Goal: Transaction & Acquisition: Purchase product/service

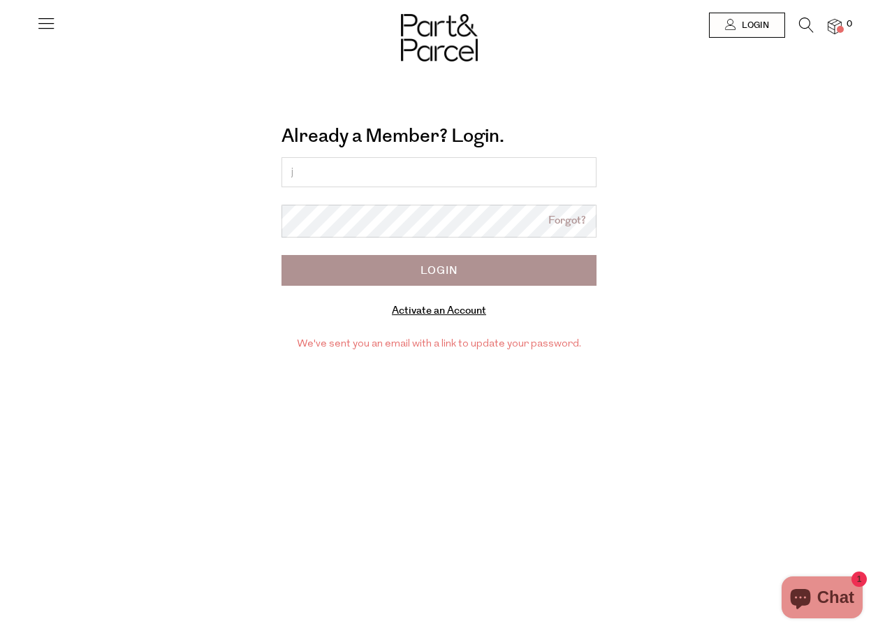
click at [568, 424] on div "Already a Member? Login. Forgot? j Forgot? Login Activate an Account Manage sub…" at bounding box center [439, 316] width 878 height 633
click at [334, 190] on form "j Forgot? Login Activate an Account Manage subscriptions" at bounding box center [439, 238] width 315 height 163
click at [333, 175] on input "j" at bounding box center [439, 172] width 315 height 30
type input "[EMAIL_ADDRESS][DOMAIN_NAME]"
click at [567, 224] on link "Forgot?" at bounding box center [567, 221] width 38 height 16
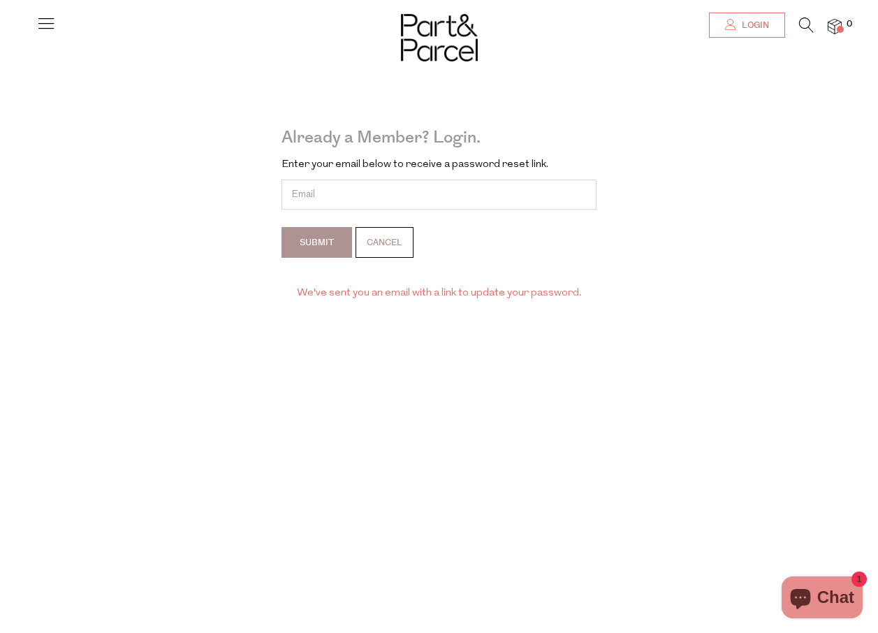
click at [759, 24] on span "Login" at bounding box center [754, 26] width 31 height 12
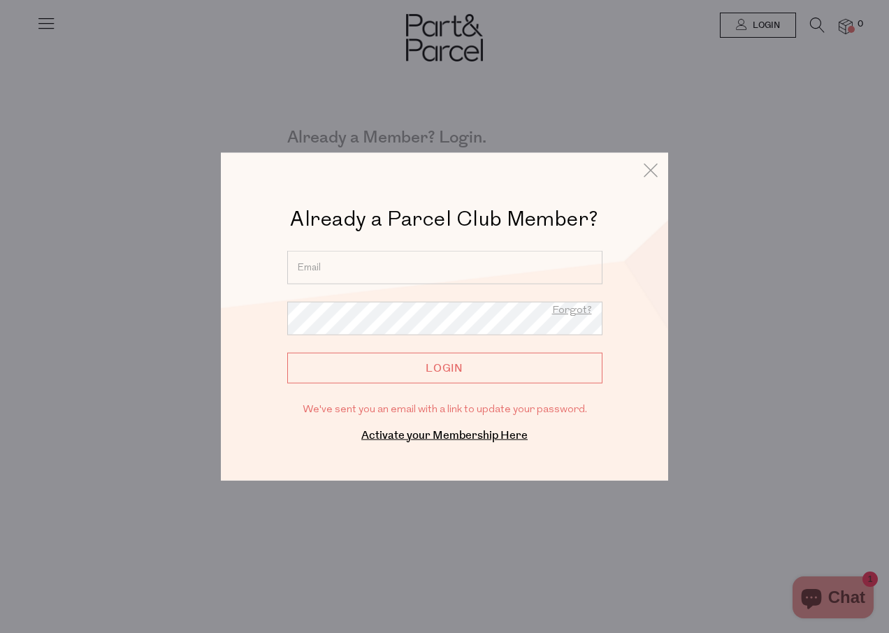
click at [446, 260] on input "email" at bounding box center [444, 268] width 315 height 34
type input "judyemma1@gmail.com"
click at [587, 316] on link "Forgot?" at bounding box center [572, 311] width 40 height 18
click at [439, 371] on input "Login" at bounding box center [444, 368] width 315 height 31
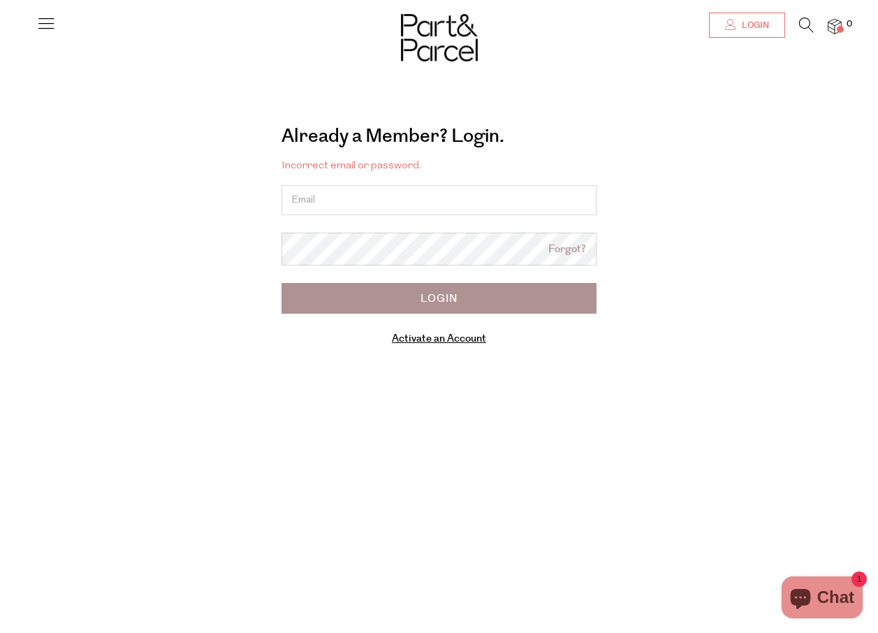
click at [752, 20] on span "Login" at bounding box center [754, 26] width 31 height 12
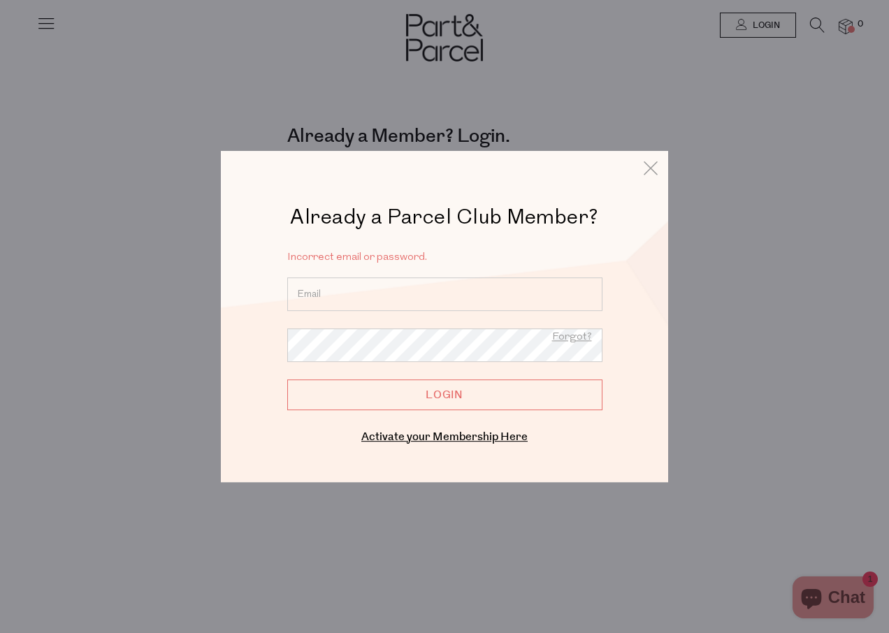
click at [388, 298] on input "email" at bounding box center [444, 294] width 315 height 34
type input "[EMAIL_ADDRESS][DOMAIN_NAME]"
click at [456, 398] on input "Login" at bounding box center [444, 394] width 315 height 31
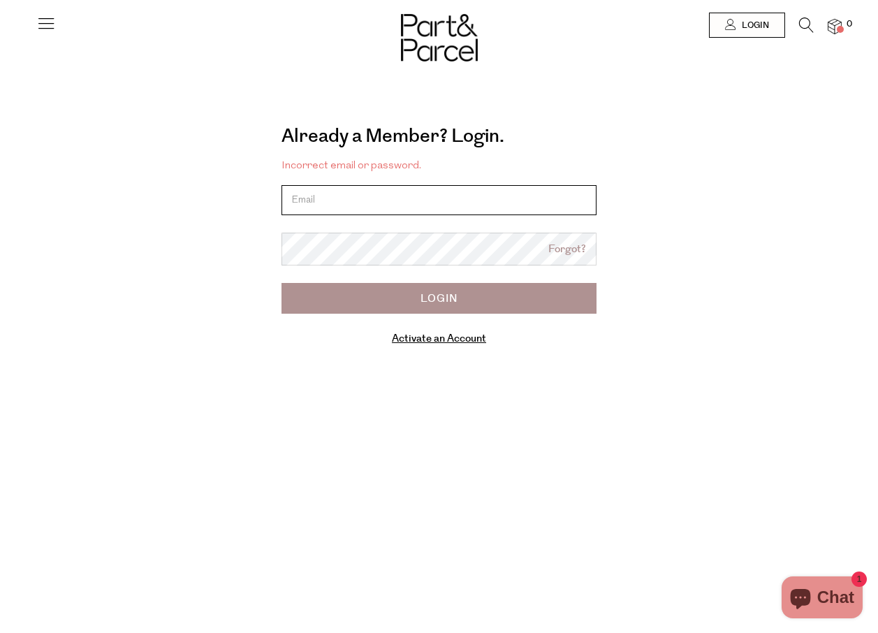
click at [460, 198] on input "email" at bounding box center [439, 200] width 315 height 30
type input "[EMAIL_ADDRESS][DOMAIN_NAME]"
click at [457, 291] on input "Login" at bounding box center [439, 298] width 315 height 31
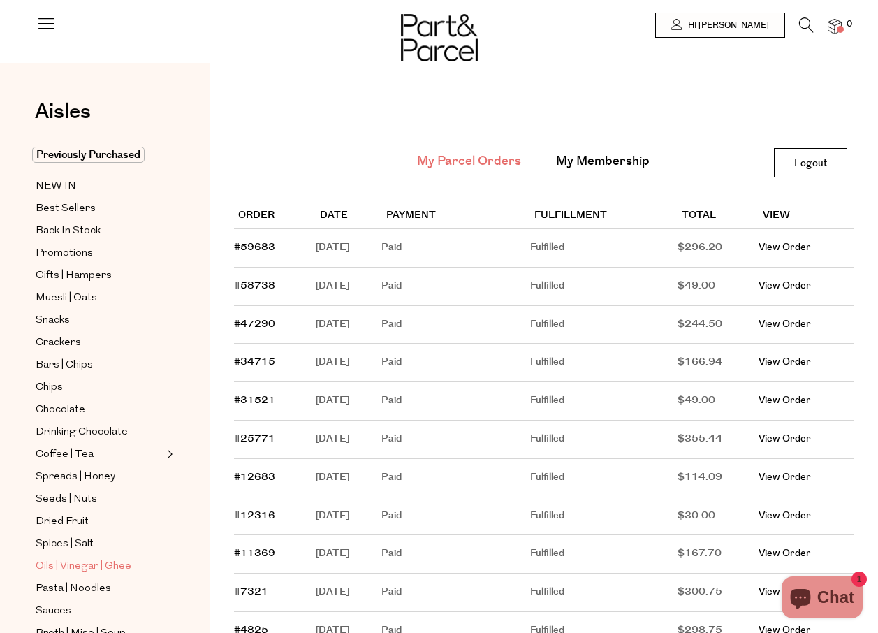
click at [43, 558] on span "Oils | Vinegar | Ghee" at bounding box center [84, 566] width 96 height 17
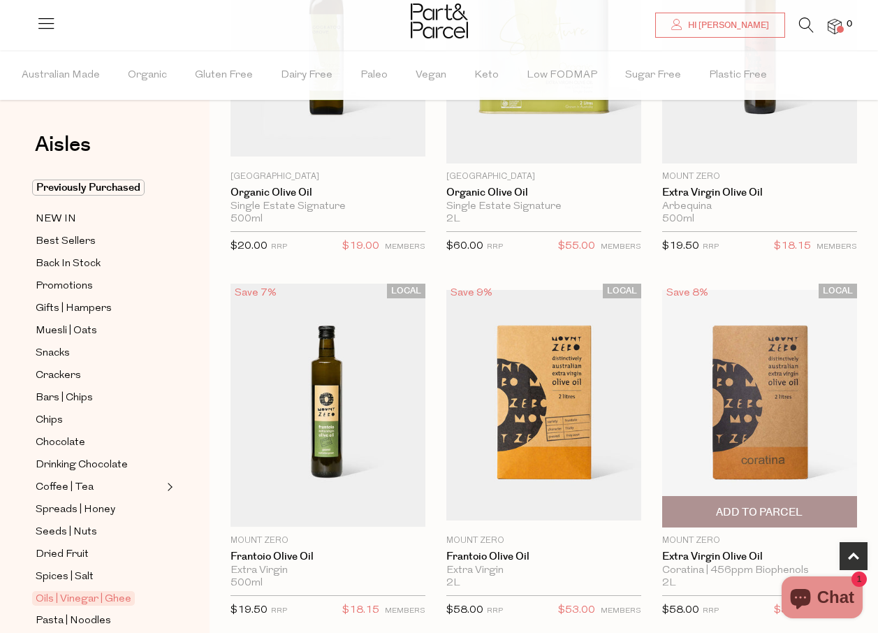
scroll to position [279, 0]
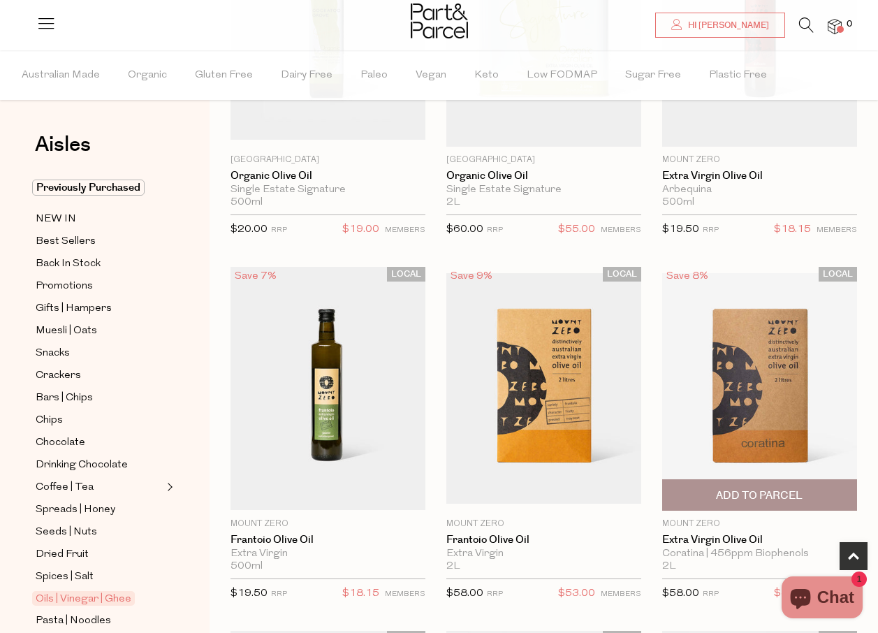
click at [766, 439] on img at bounding box center [759, 388] width 195 height 230
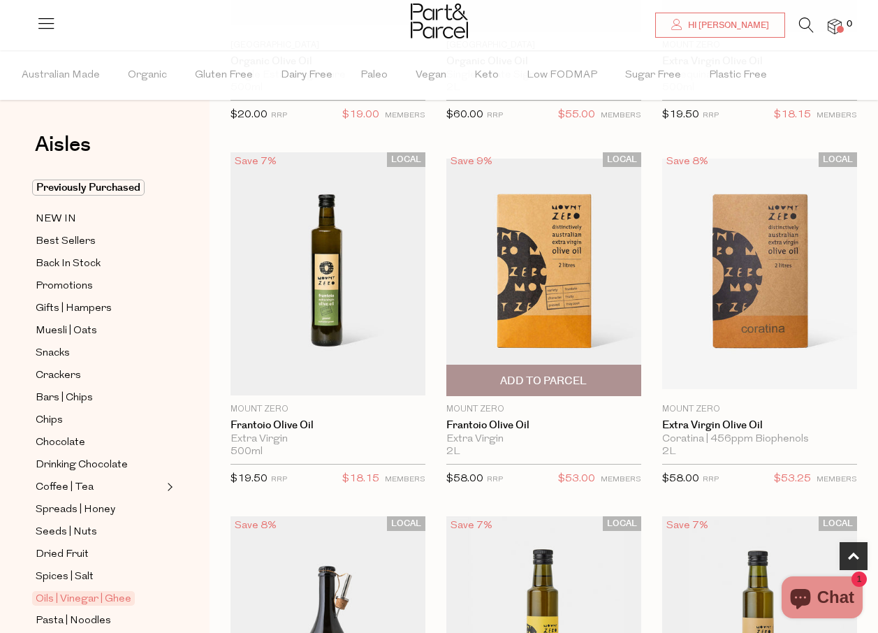
scroll to position [279, 0]
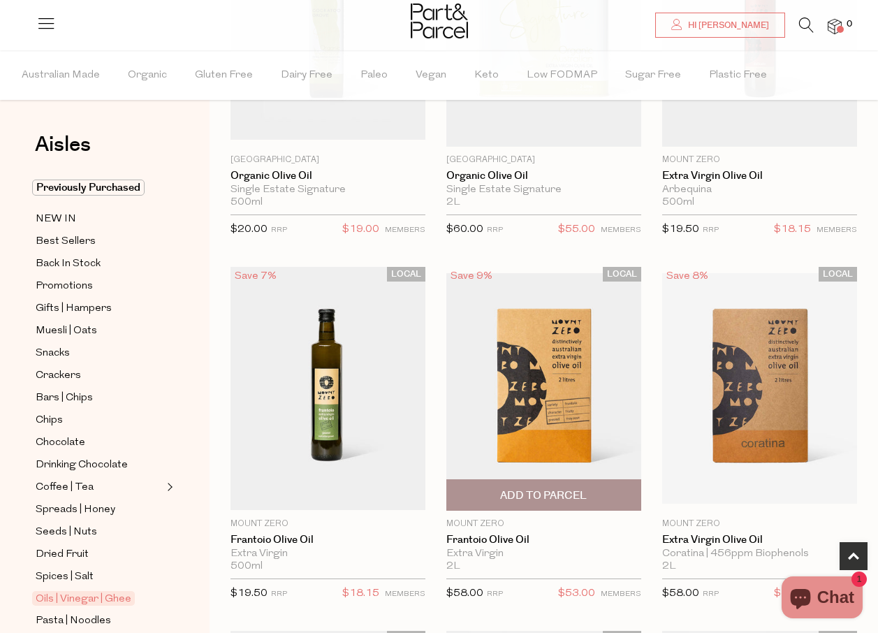
click at [554, 416] on img at bounding box center [543, 388] width 195 height 230
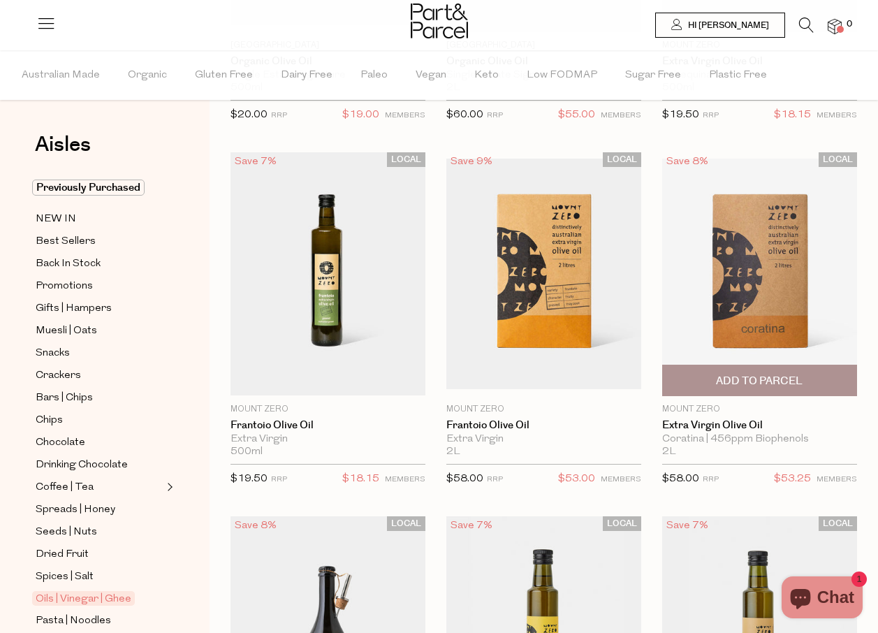
scroll to position [279, 0]
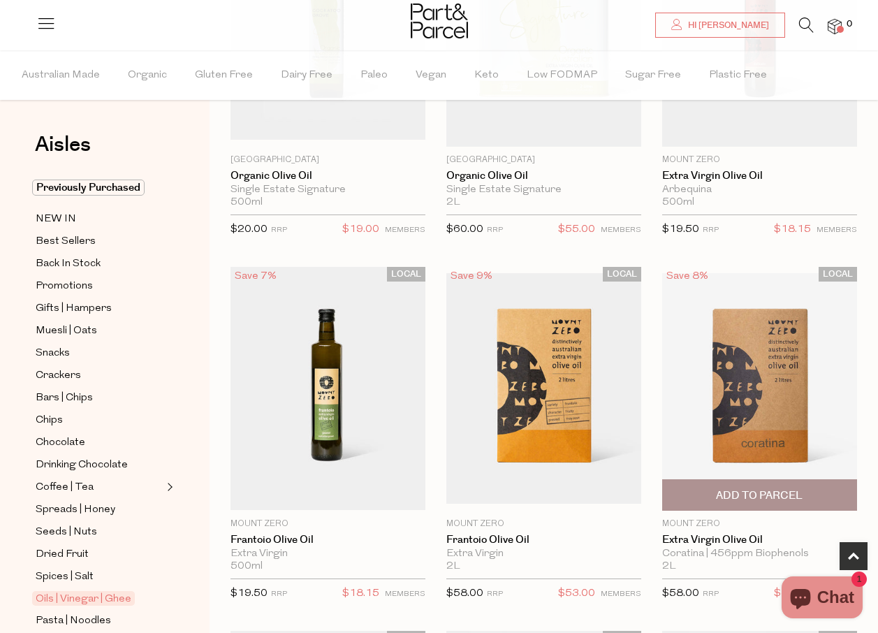
click at [766, 494] on span "Add To Parcel" at bounding box center [759, 495] width 87 height 15
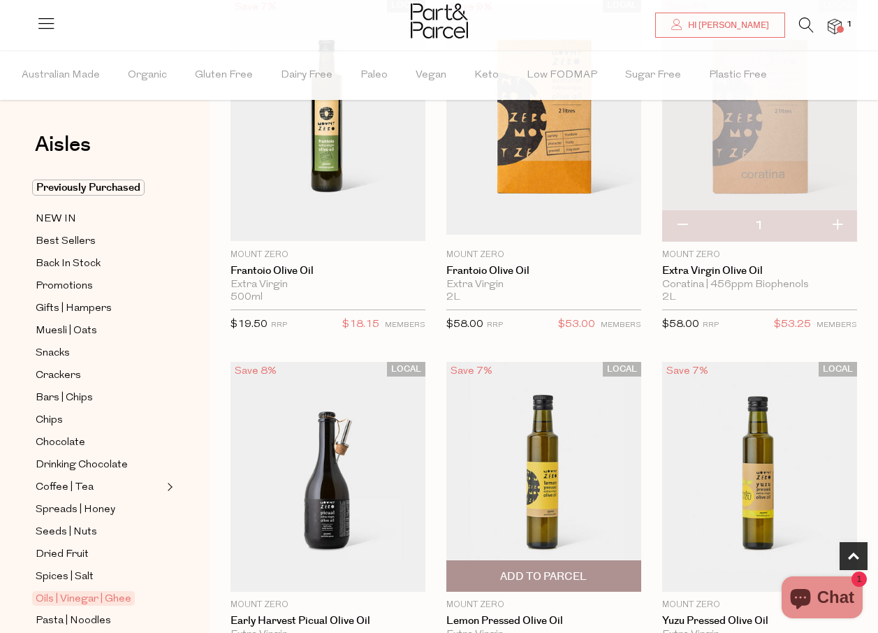
scroll to position [559, 0]
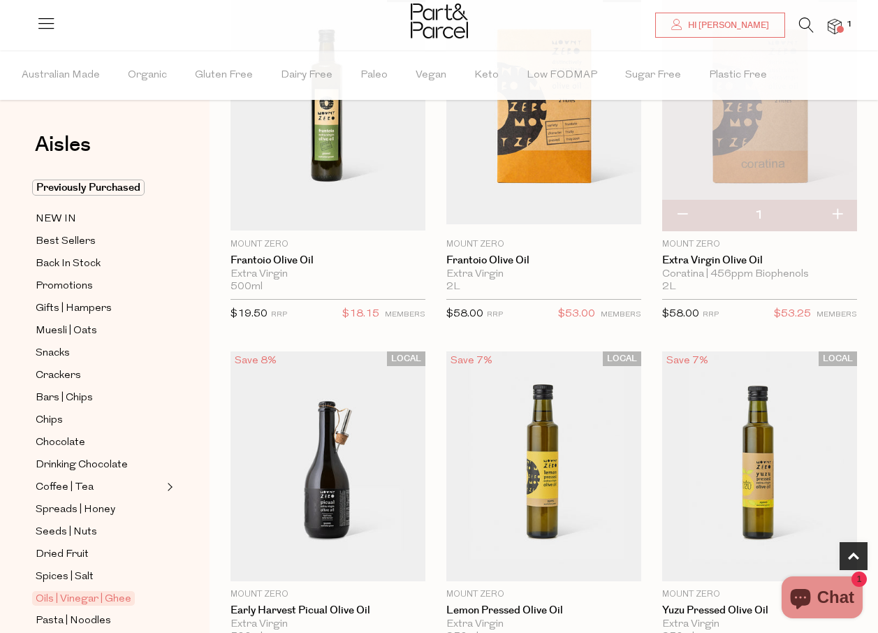
click at [838, 214] on button "button" at bounding box center [837, 215] width 40 height 31
type input "2"
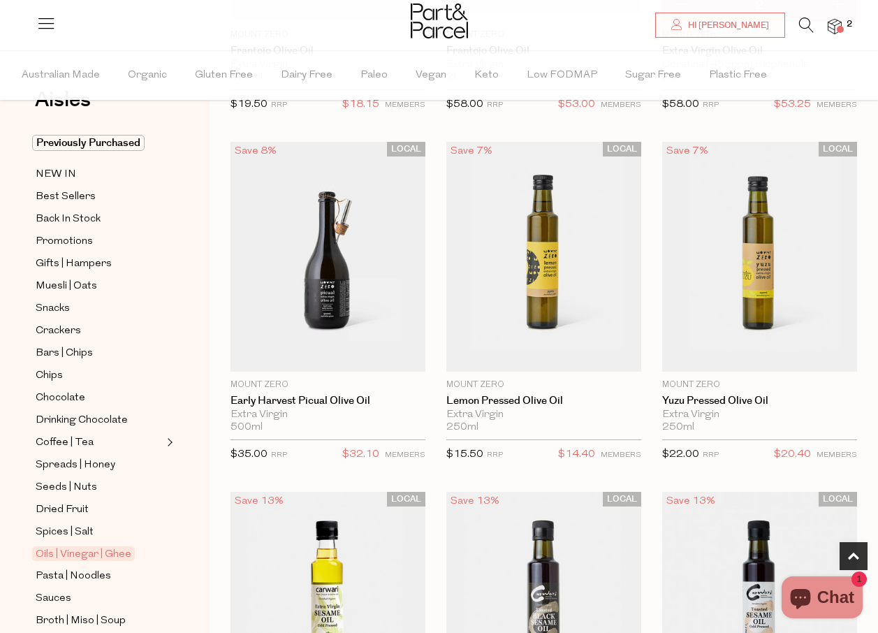
scroll to position [70, 0]
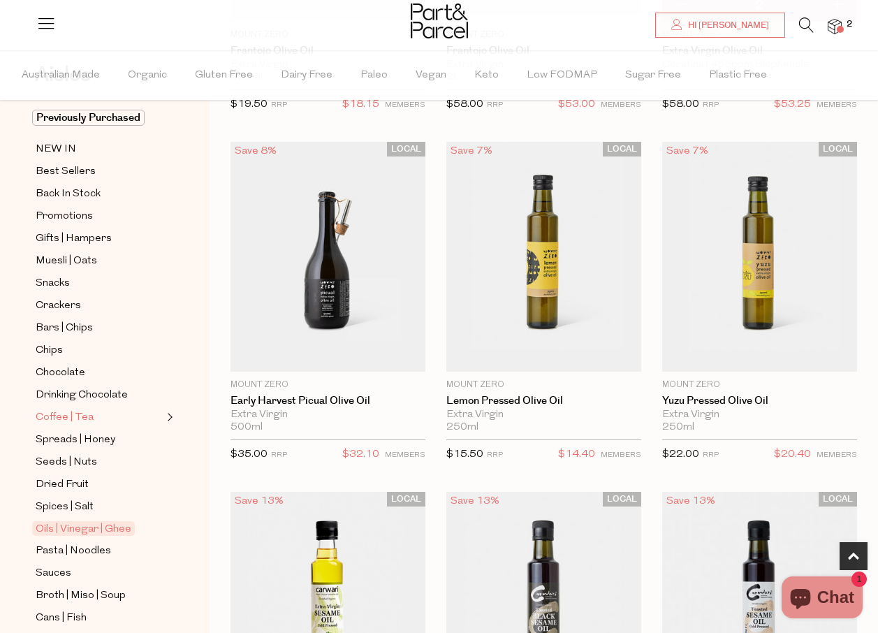
click at [66, 409] on span "Coffee | Tea" at bounding box center [65, 417] width 58 height 17
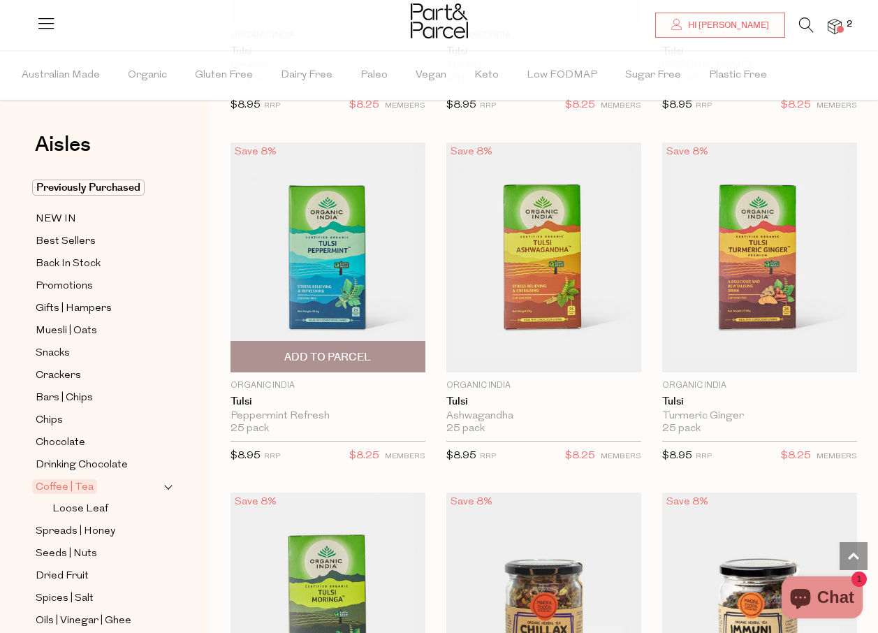
scroll to position [3563, 0]
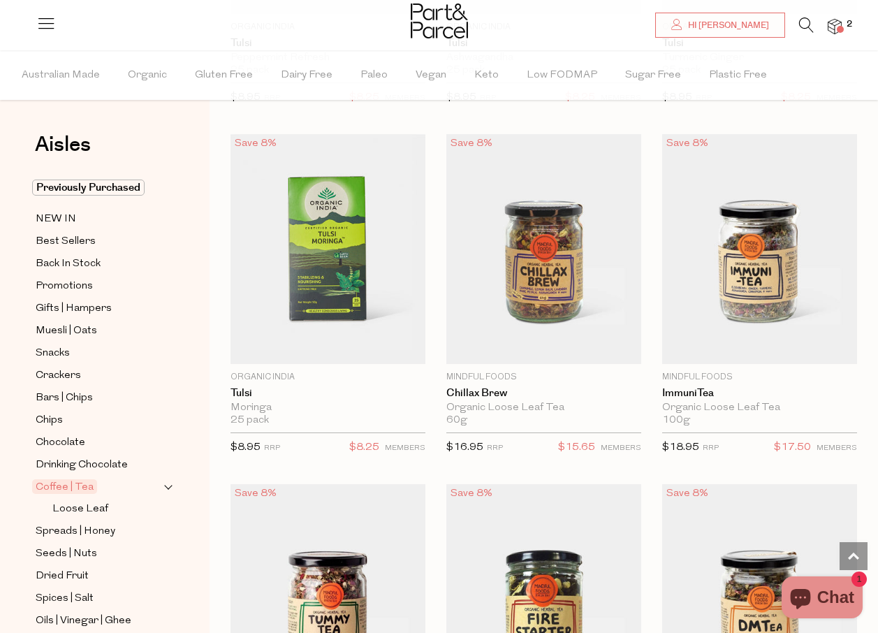
click at [807, 27] on icon at bounding box center [806, 24] width 15 height 15
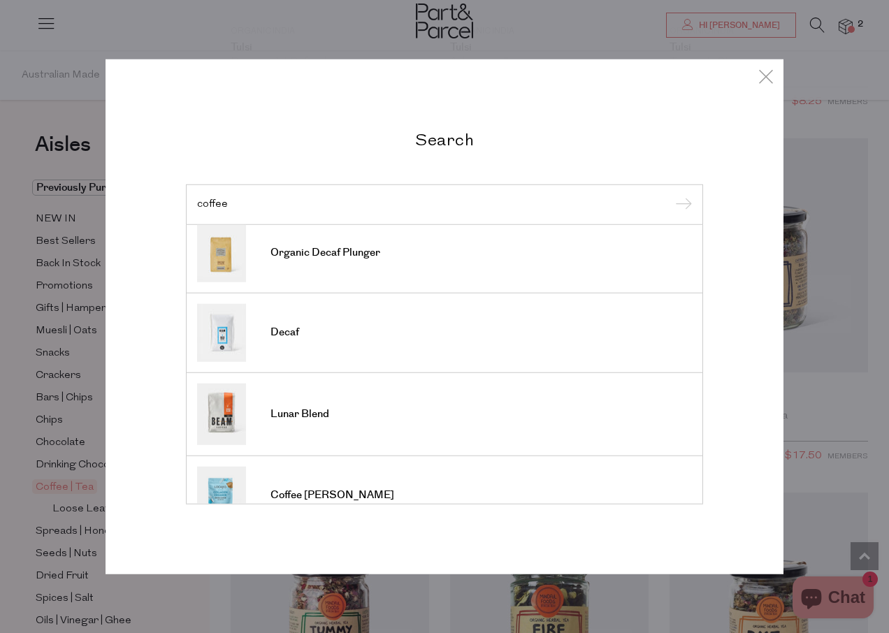
scroll to position [521, 0]
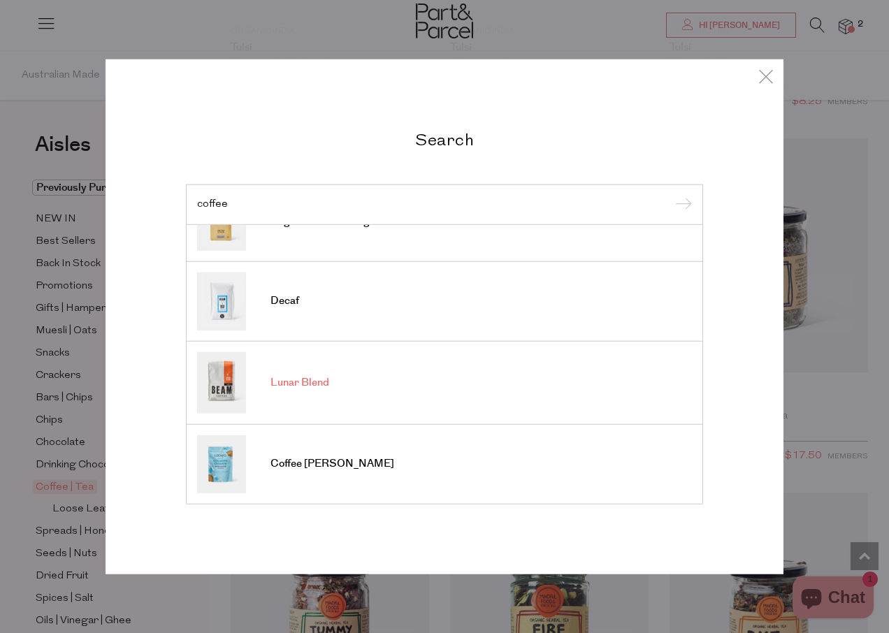
type input "coffee"
click at [213, 382] on img at bounding box center [221, 381] width 49 height 61
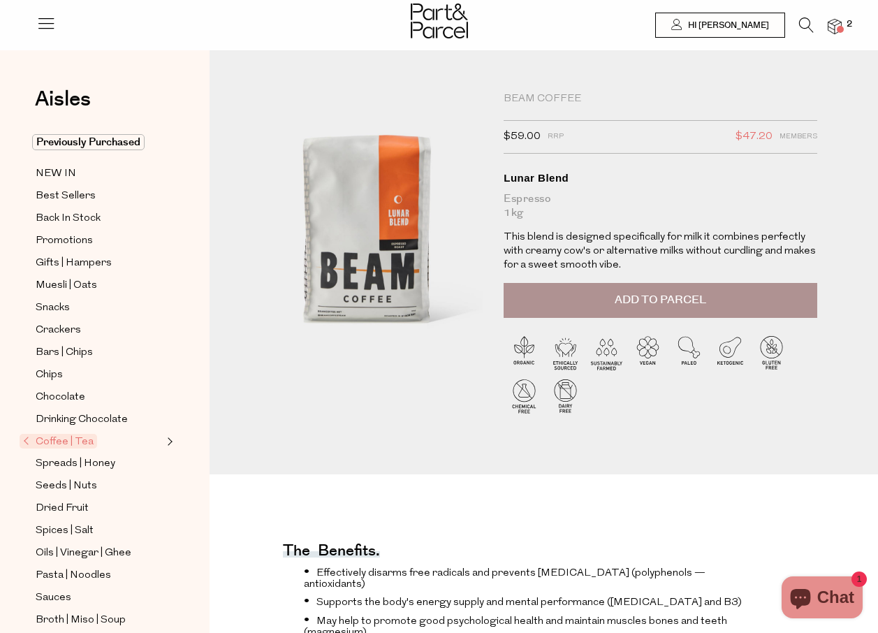
drag, startPoint x: 655, startPoint y: 296, endPoint x: 652, endPoint y: 302, distance: 7.2
click at [655, 297] on span "Add to Parcel" at bounding box center [661, 300] width 92 height 16
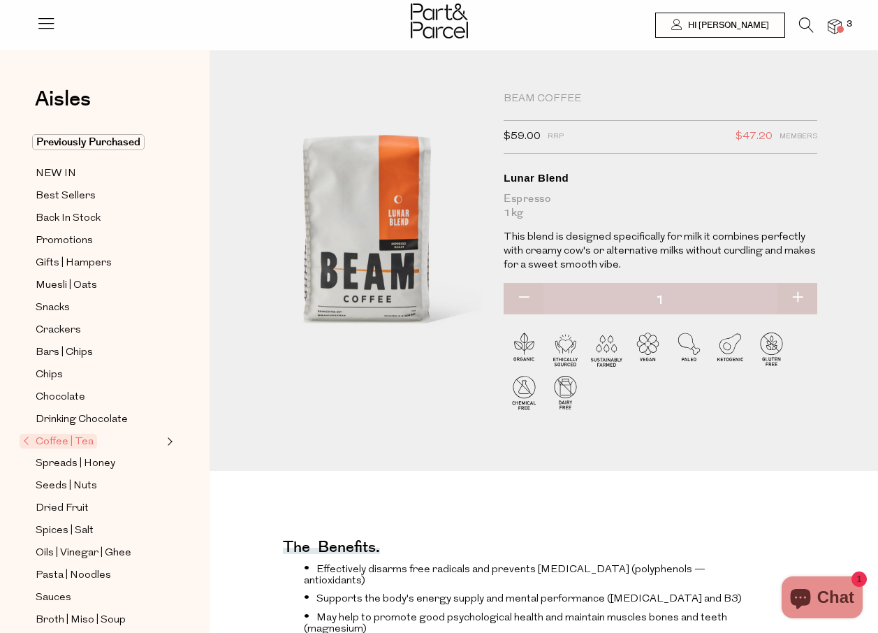
click at [806, 22] on icon at bounding box center [806, 24] width 15 height 15
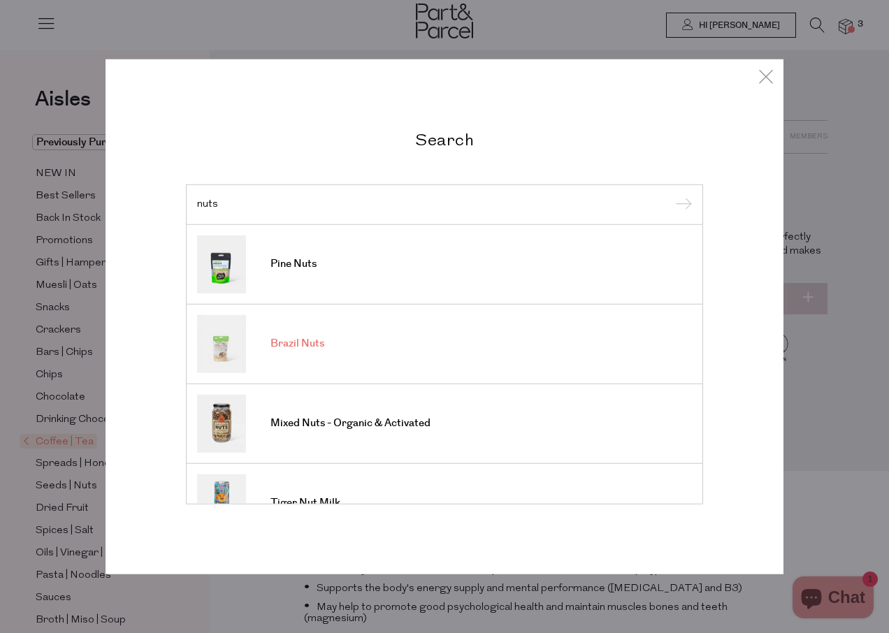
type input "nuts"
click at [230, 342] on img at bounding box center [221, 343] width 49 height 58
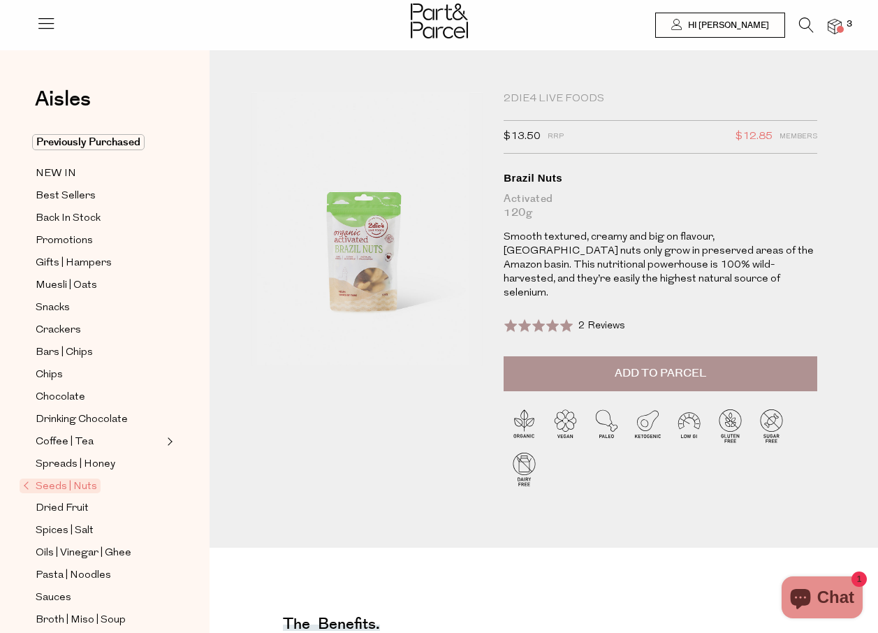
click at [660, 365] on span "Add to Parcel" at bounding box center [661, 373] width 92 height 16
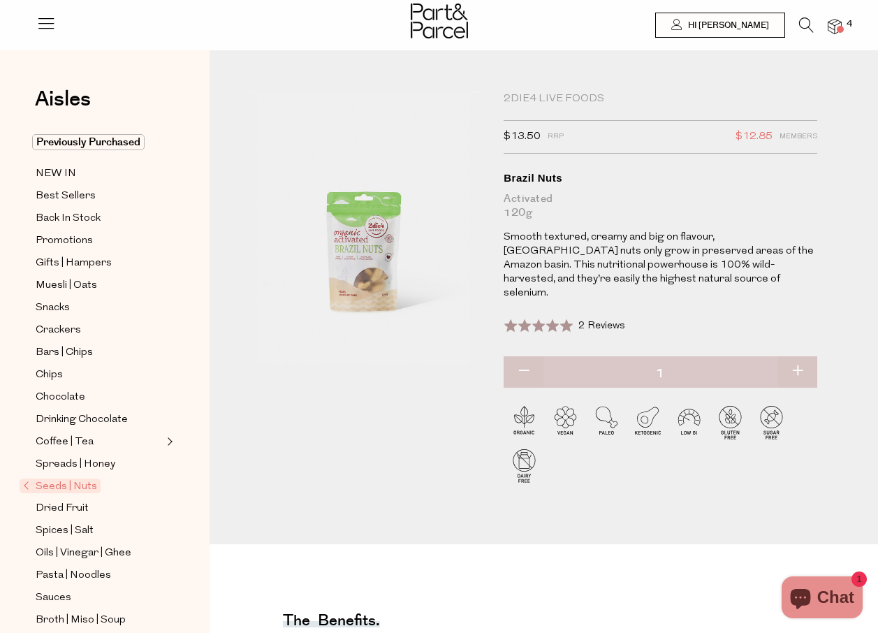
click at [807, 21] on icon at bounding box center [806, 24] width 15 height 15
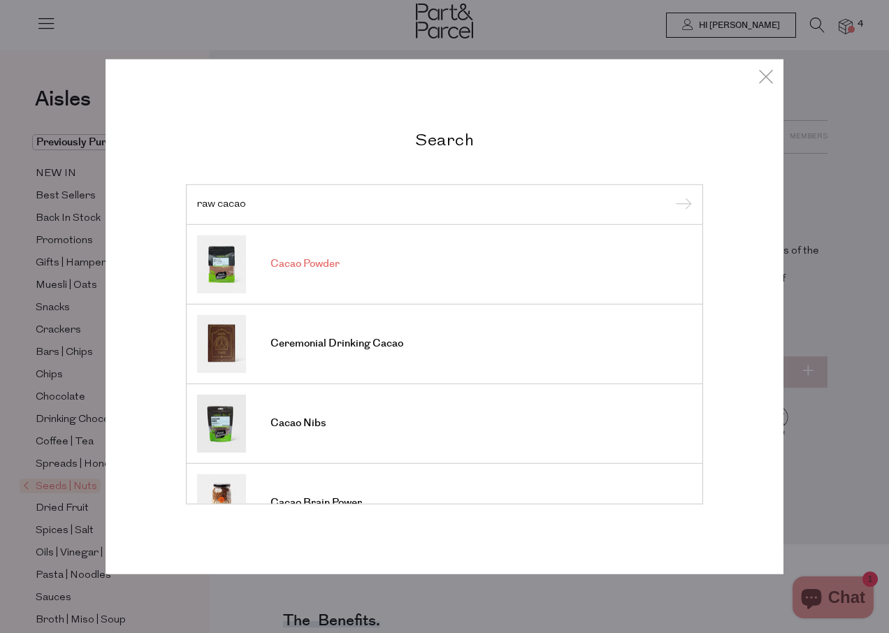
type input "raw cacao"
drag, startPoint x: 214, startPoint y: 260, endPoint x: 216, endPoint y: 268, distance: 8.5
click at [215, 260] on img at bounding box center [221, 264] width 49 height 58
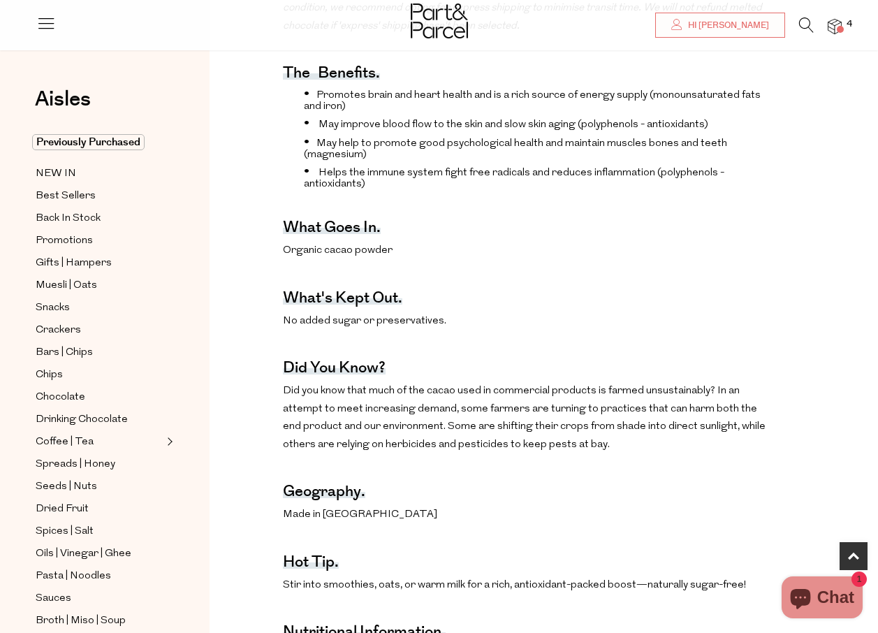
scroll to position [629, 0]
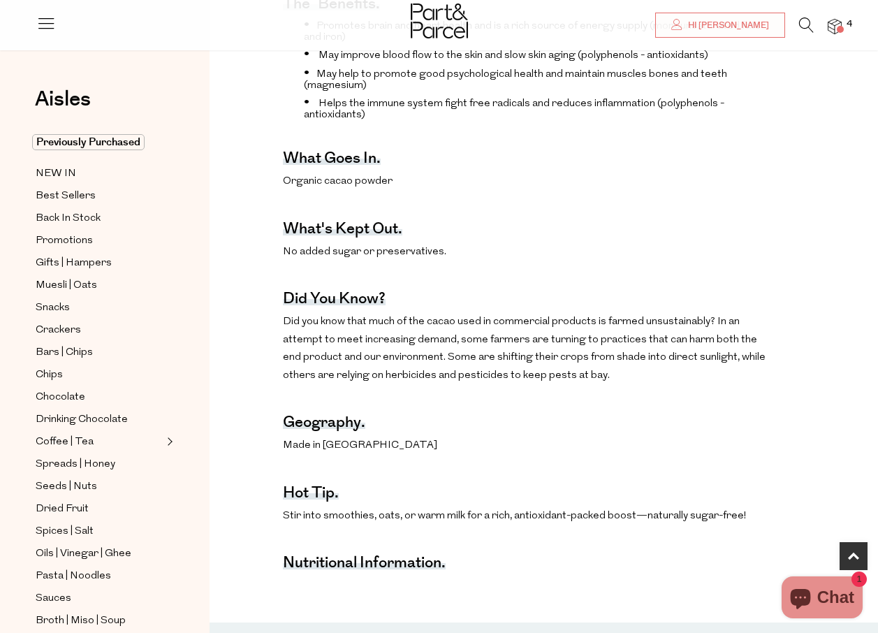
click at [839, 24] on img at bounding box center [835, 27] width 14 height 16
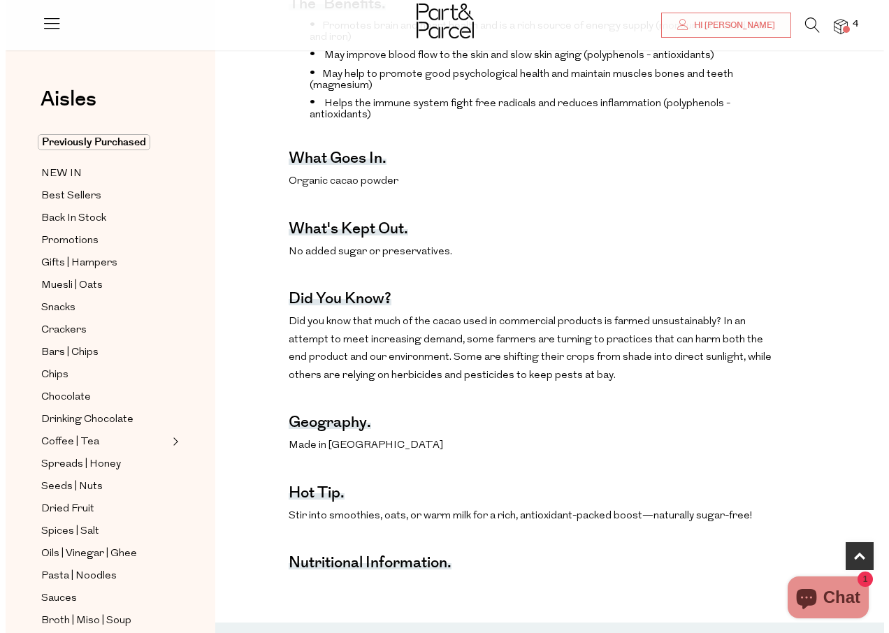
scroll to position [615, 0]
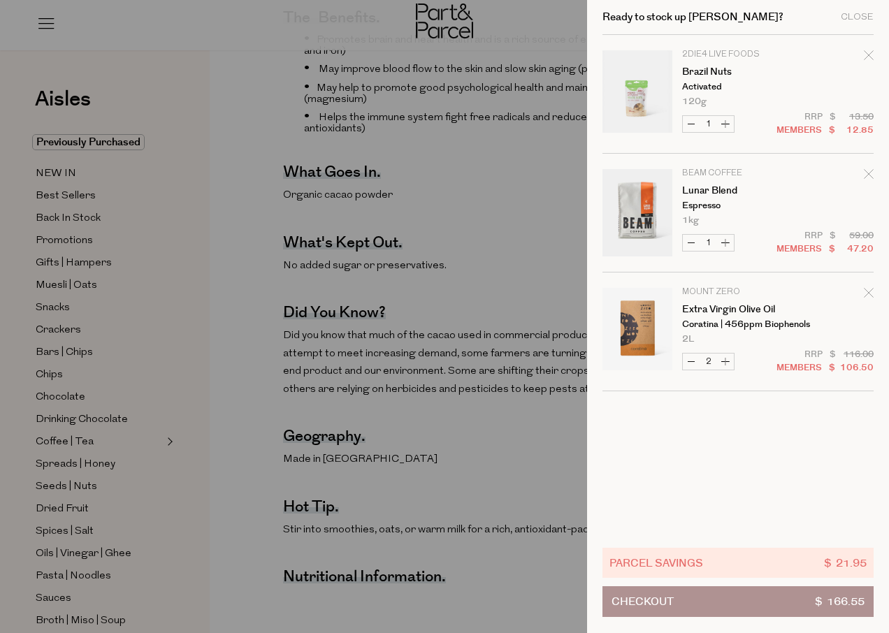
click at [632, 602] on span "Checkout" at bounding box center [642, 601] width 62 height 29
